Goal: Transaction & Acquisition: Purchase product/service

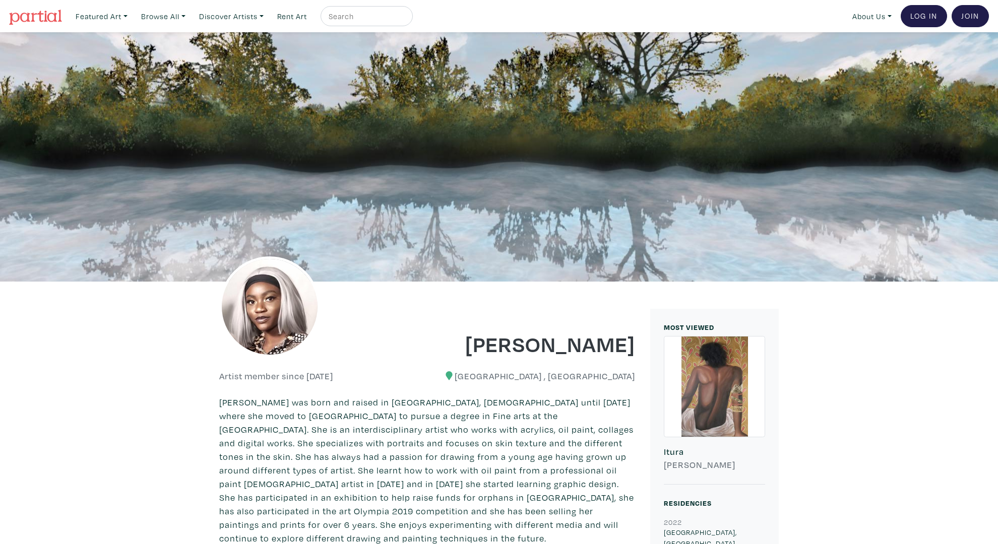
click at [714, 385] on div at bounding box center [714, 387] width 100 height 100
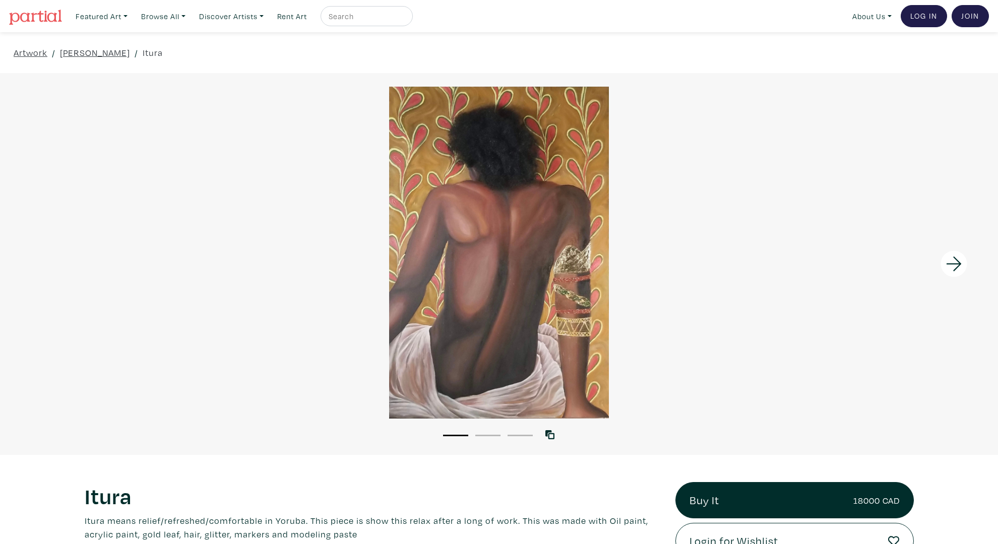
click at [951, 264] on icon at bounding box center [953, 263] width 15 height 15
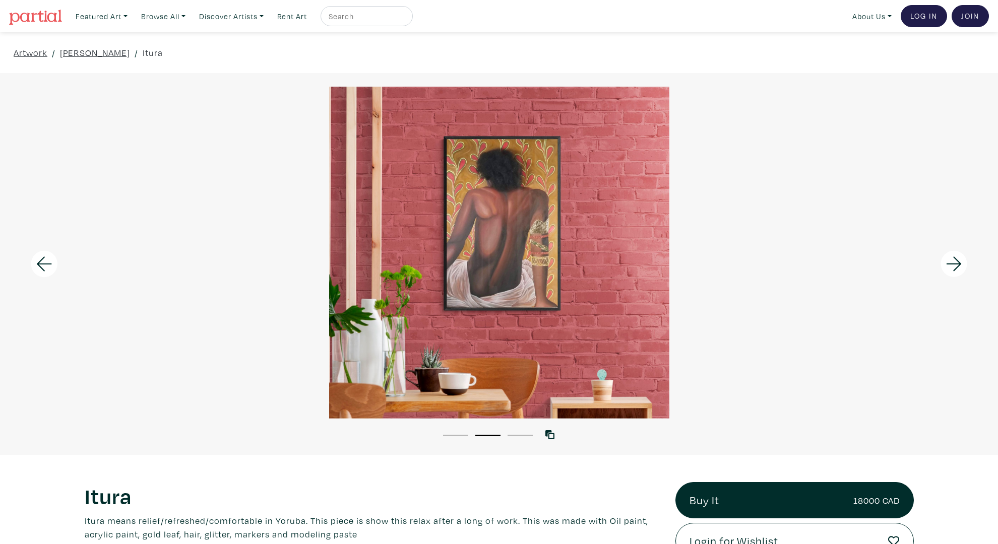
click at [951, 264] on icon at bounding box center [953, 263] width 15 height 15
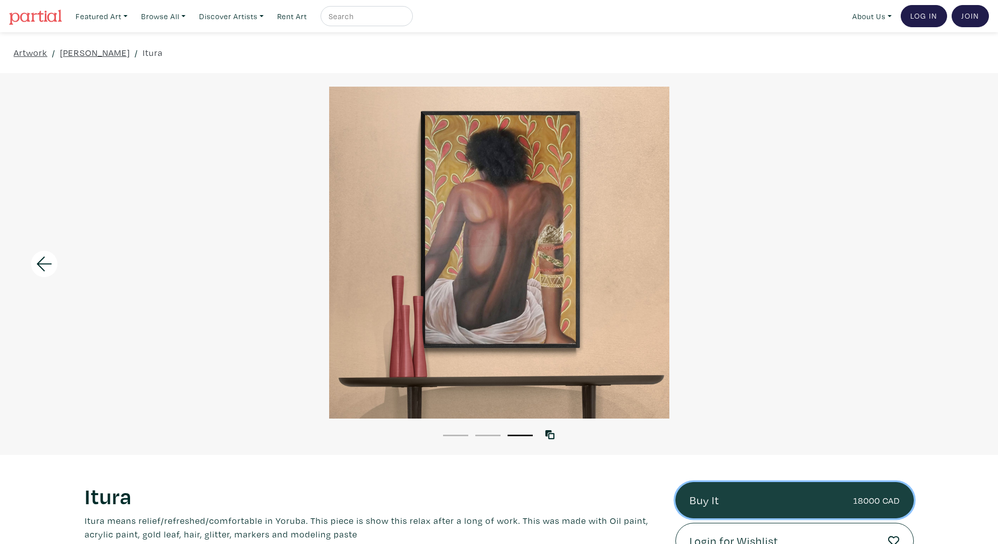
click at [800, 502] on link "Buy It 18000 CAD" at bounding box center [794, 500] width 238 height 36
